Goal: Navigation & Orientation: Find specific page/section

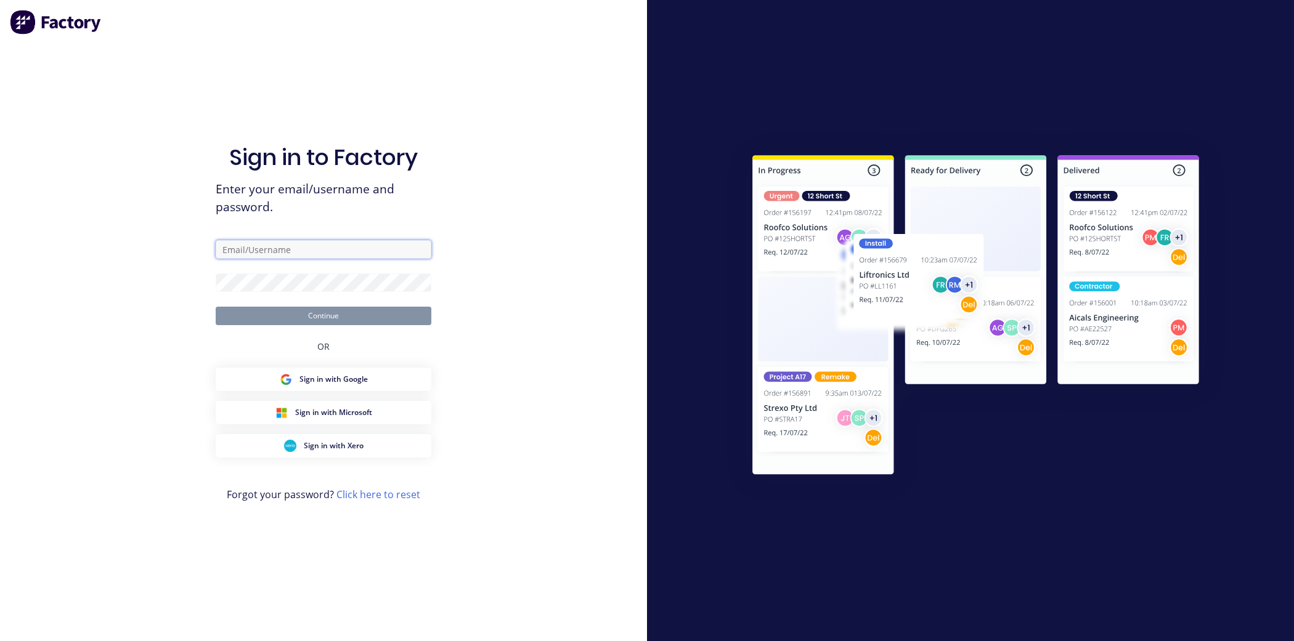
type input "[EMAIL_ADDRESS][DOMAIN_NAME]"
click at [315, 248] on input "shop@airpaksheetmetal.com.au" at bounding box center [324, 249] width 216 height 18
click at [256, 312] on button "Continue" at bounding box center [324, 316] width 216 height 18
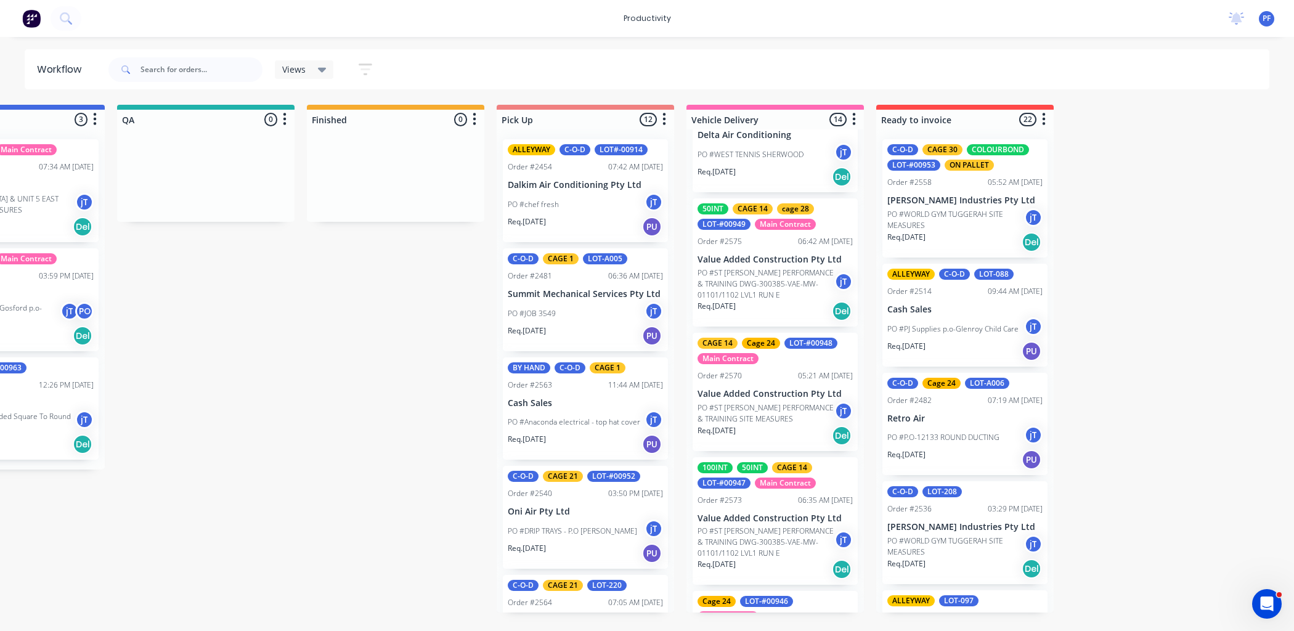
scroll to position [890, 0]
